Goal: Task Accomplishment & Management: Use online tool/utility

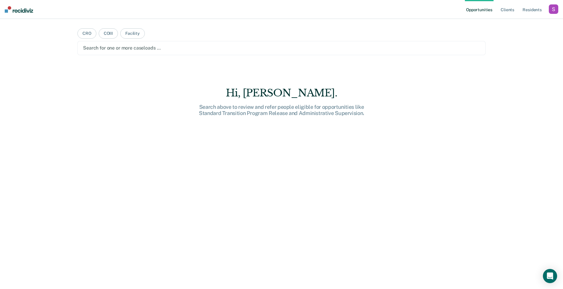
click at [549, 15] on div "Profile How it works Log Out" at bounding box center [553, 9] width 9 height 11
click at [550, 13] on div "button" at bounding box center [553, 8] width 9 height 9
click at [512, 24] on link "Profile" at bounding box center [530, 24] width 48 height 5
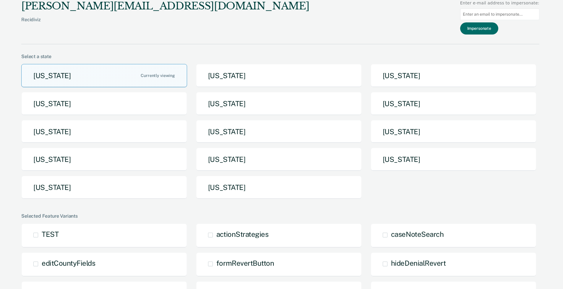
click at [506, 15] on input at bounding box center [499, 15] width 79 height 12
paste input "[PERSON_NAME][EMAIL_ADDRESS][PERSON_NAME][DOMAIN_NAME][US_STATE]"
type input "[PERSON_NAME][EMAIL_ADDRESS][PERSON_NAME][DOMAIN_NAME][US_STATE]"
click at [487, 29] on button "Impersonate" at bounding box center [479, 28] width 38 height 12
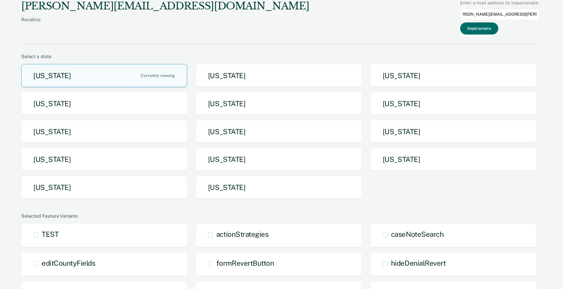
scroll to position [0, 0]
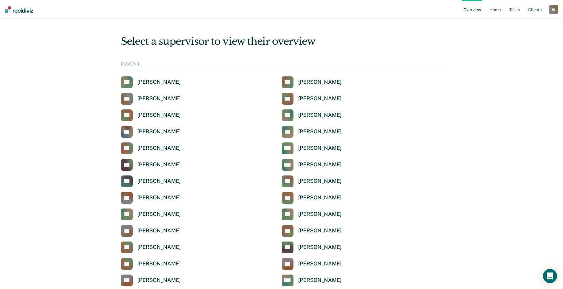
scroll to position [1796, 0]
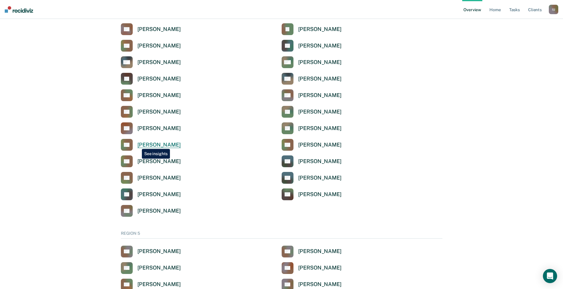
click at [137, 145] on div "[PERSON_NAME]" at bounding box center [158, 145] width 43 height 7
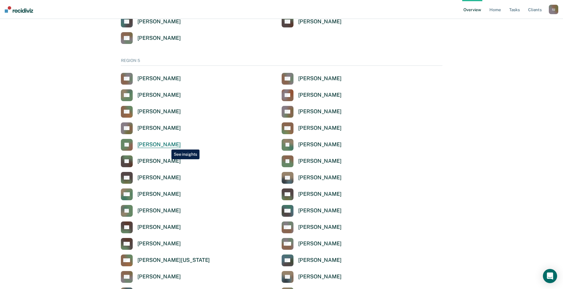
click at [167, 145] on div "[PERSON_NAME]" at bounding box center [158, 144] width 43 height 7
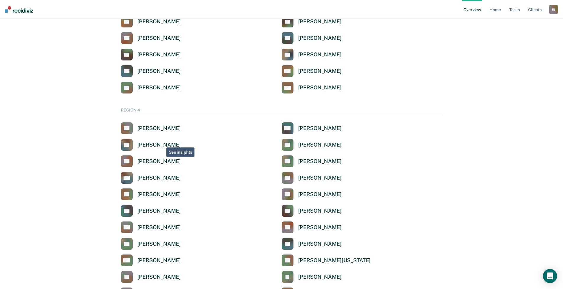
click at [155, 146] on div "[PERSON_NAME]" at bounding box center [158, 145] width 43 height 7
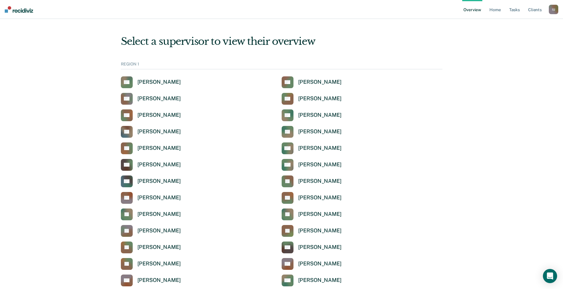
scroll to position [1432, 0]
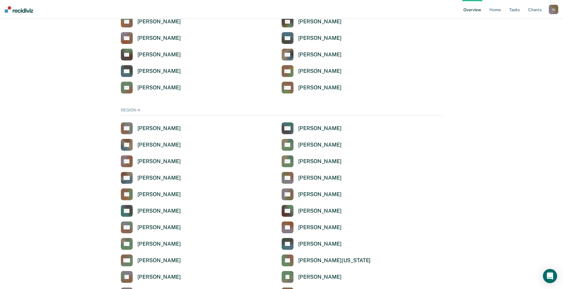
click at [49, 157] on div "Select a supervisor to view their overview REGION 1 AS [PERSON_NAME] AG [PERSON…" at bounding box center [281, 33] width 549 height 2879
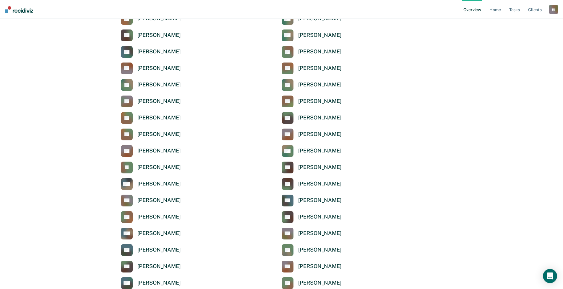
scroll to position [0, 0]
